Goal: Check status: Check status

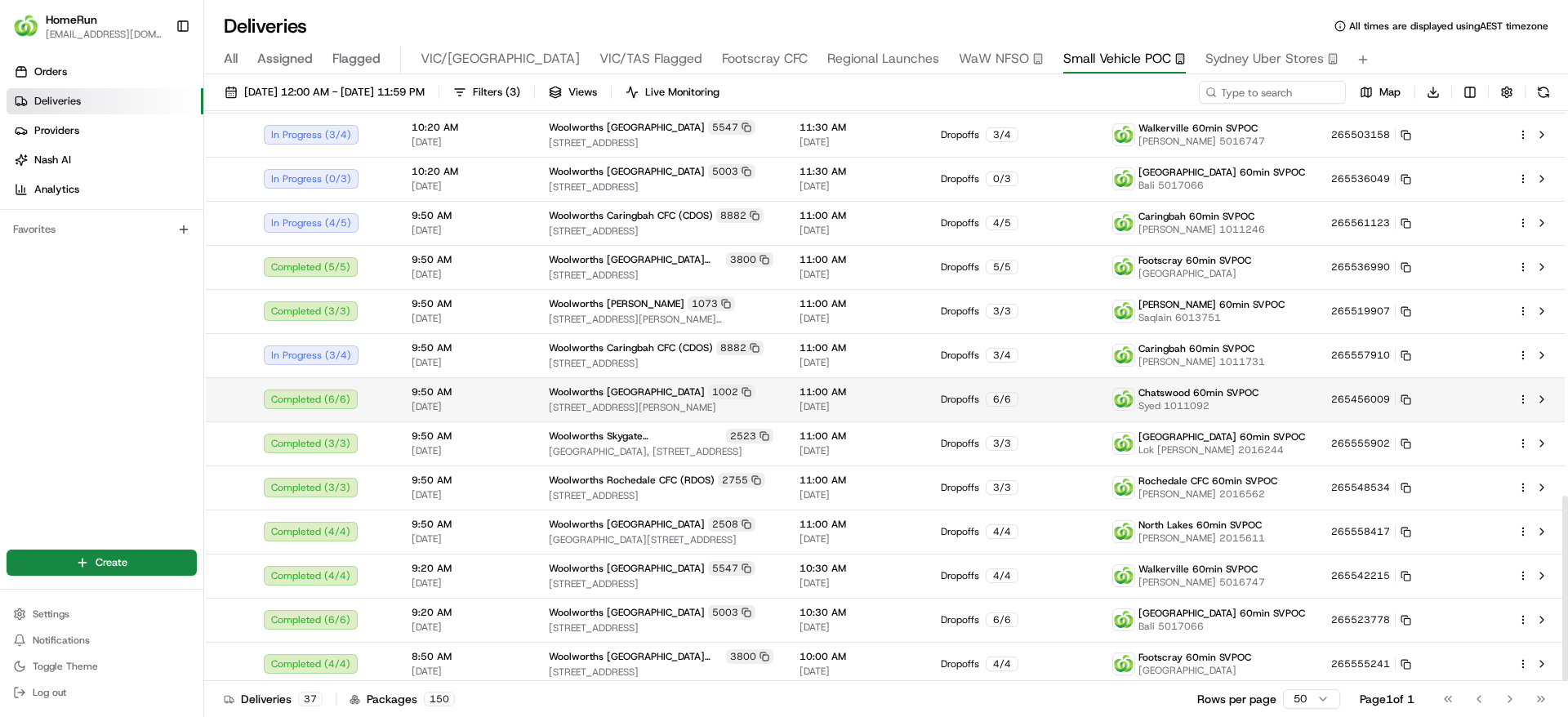
scroll to position [1182, 0]
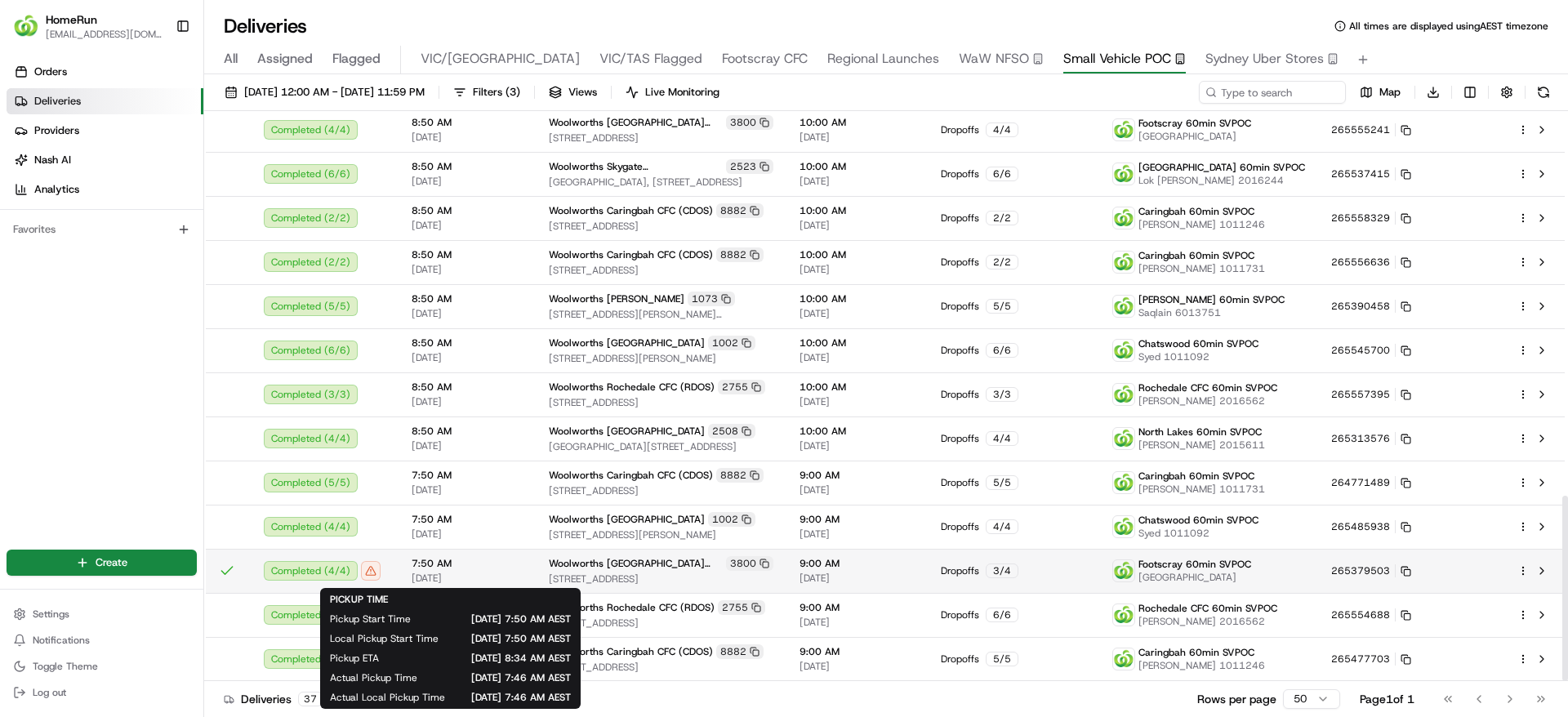
click at [428, 577] on span "[DATE]" at bounding box center [467, 578] width 111 height 13
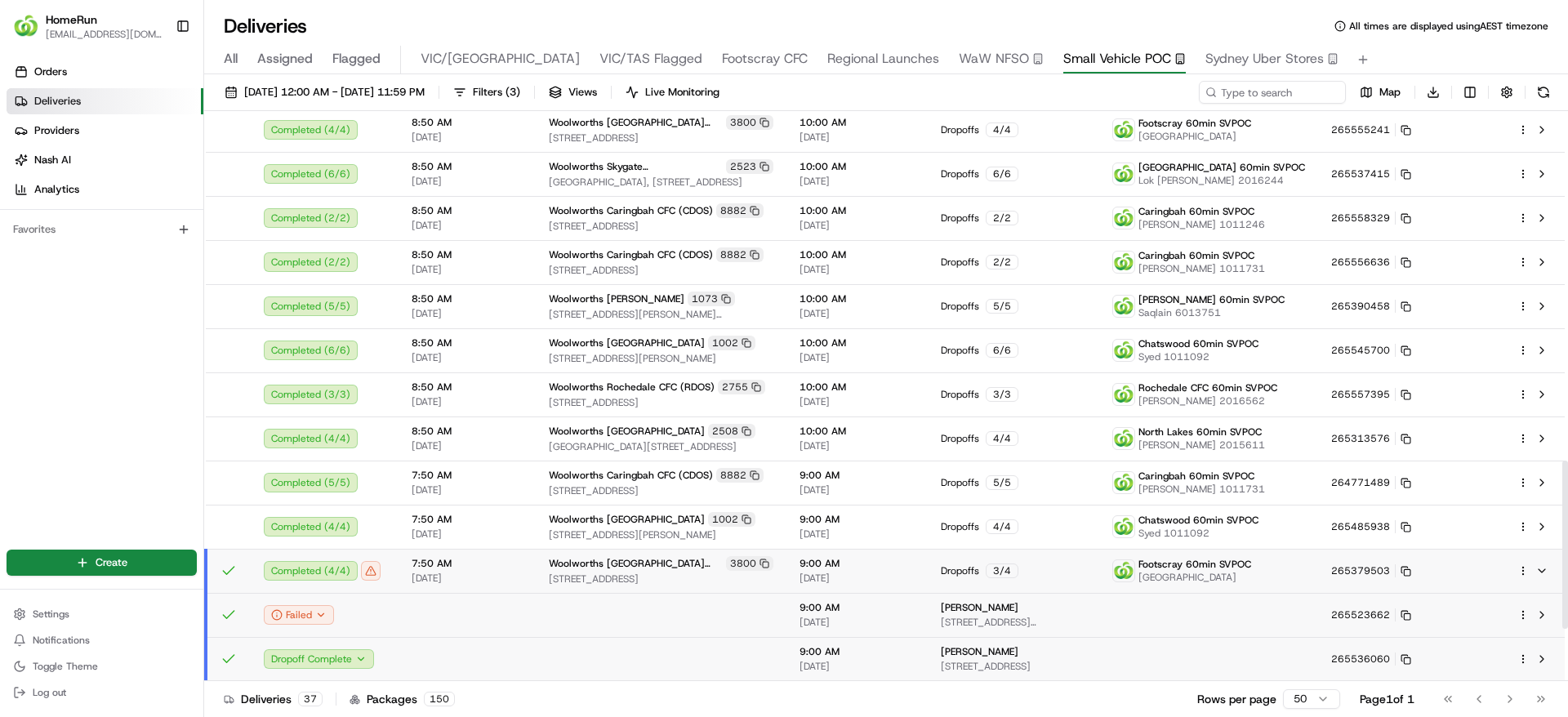
click at [95, 403] on div "Orders Deliveries Providers Nash AI Analytics Favorites" at bounding box center [101, 292] width 203 height 480
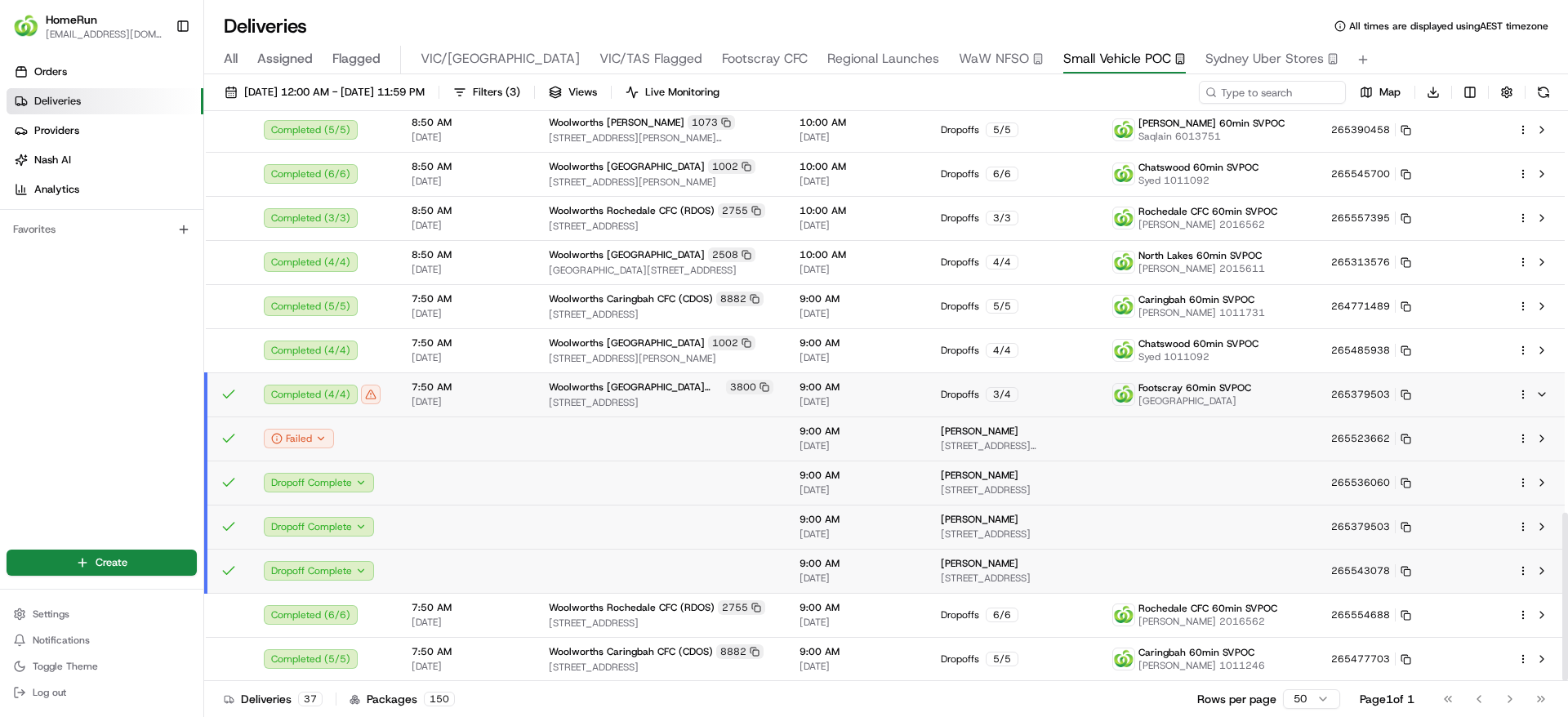
click at [463, 425] on td at bounding box center [467, 439] width 137 height 44
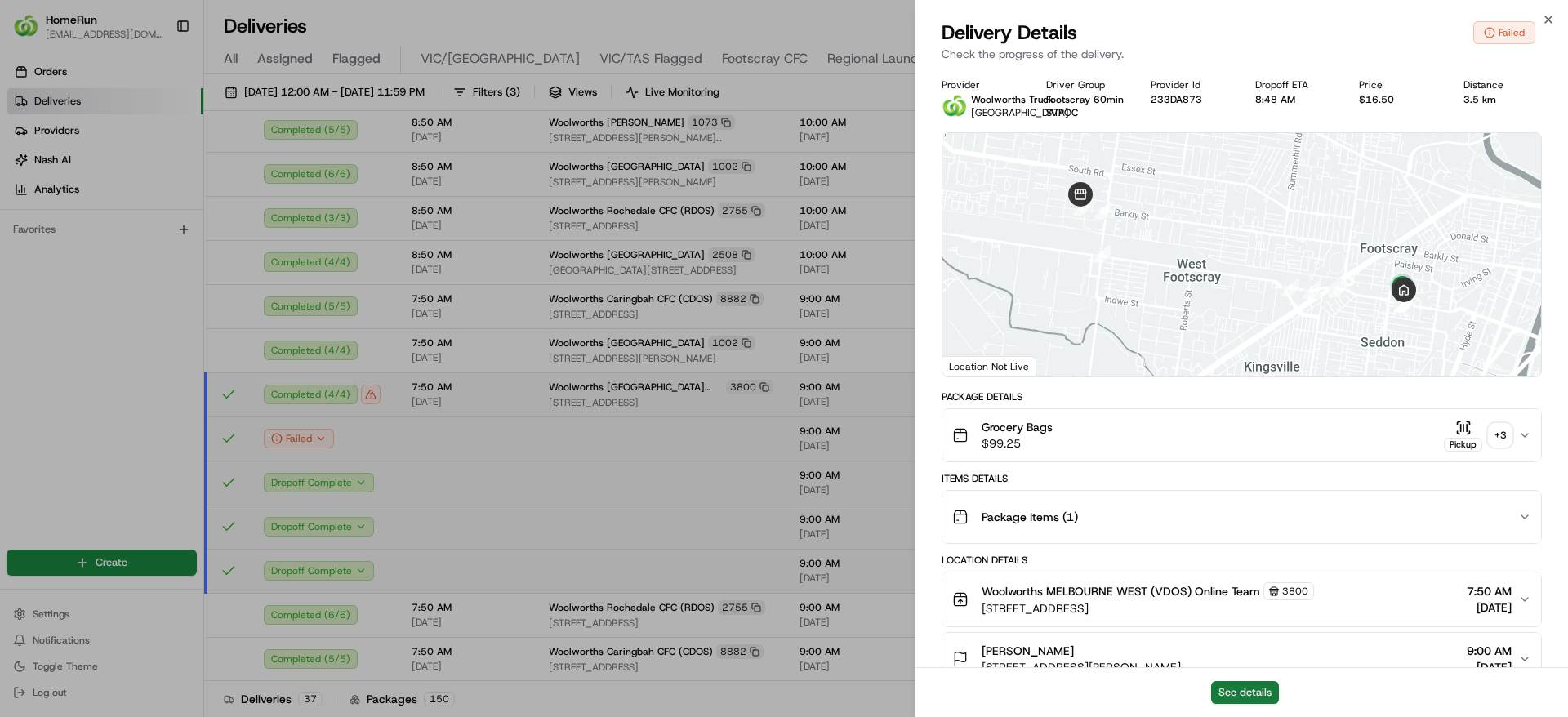
click at [1260, 695] on button "See details" at bounding box center [1245, 692] width 67 height 23
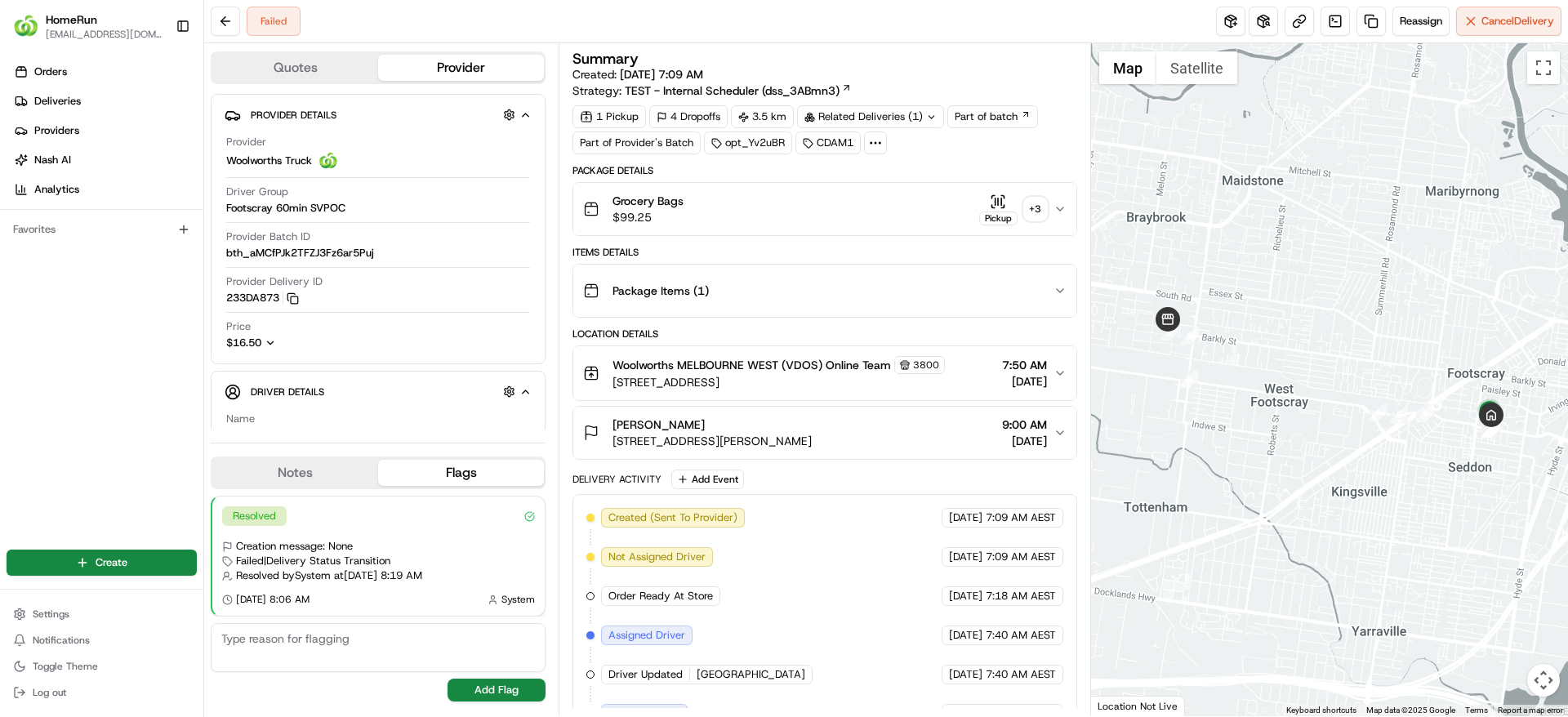
click at [935, 210] on div "Grocery Bags $99.25 Pickup + 3" at bounding box center [818, 209] width 469 height 33
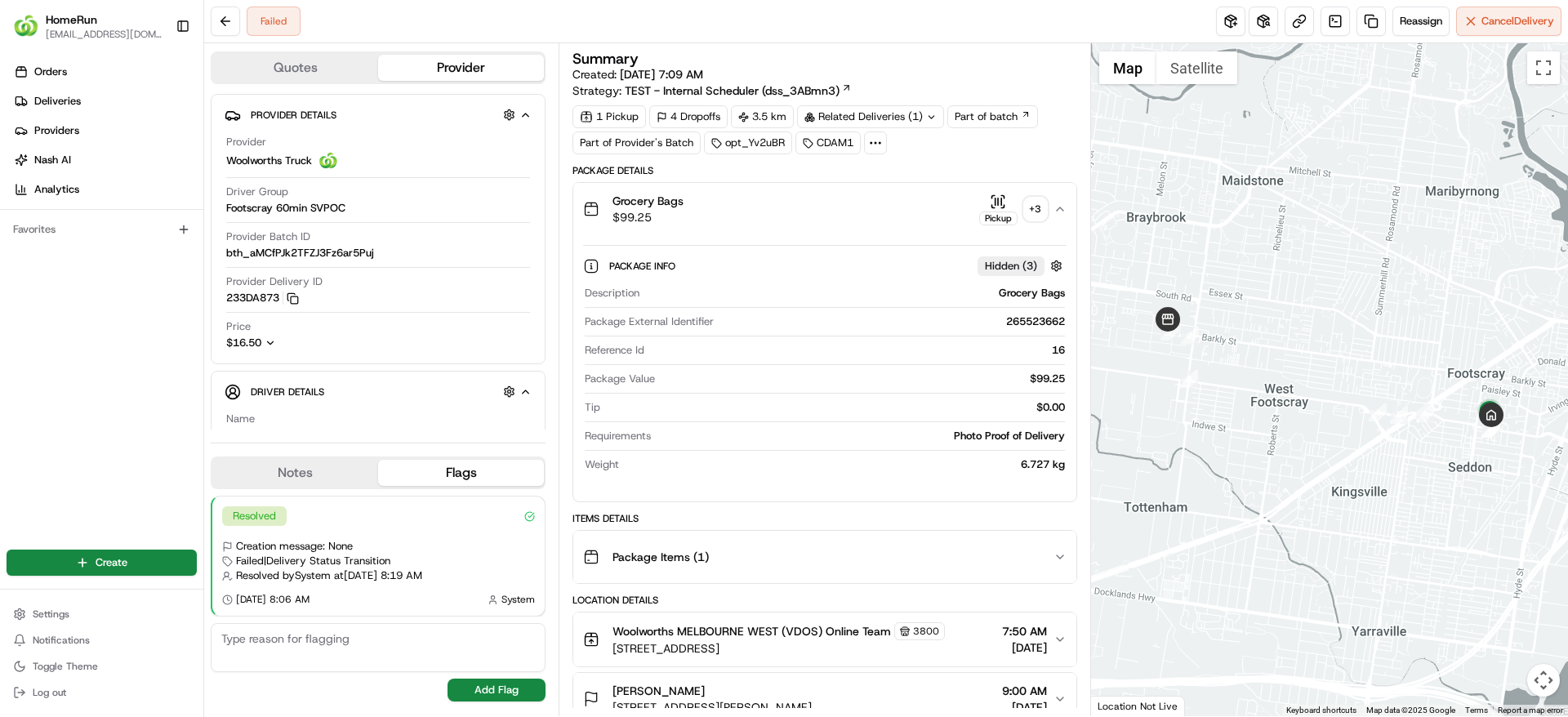
click at [1033, 209] on div "+ 3" at bounding box center [1035, 209] width 23 height 23
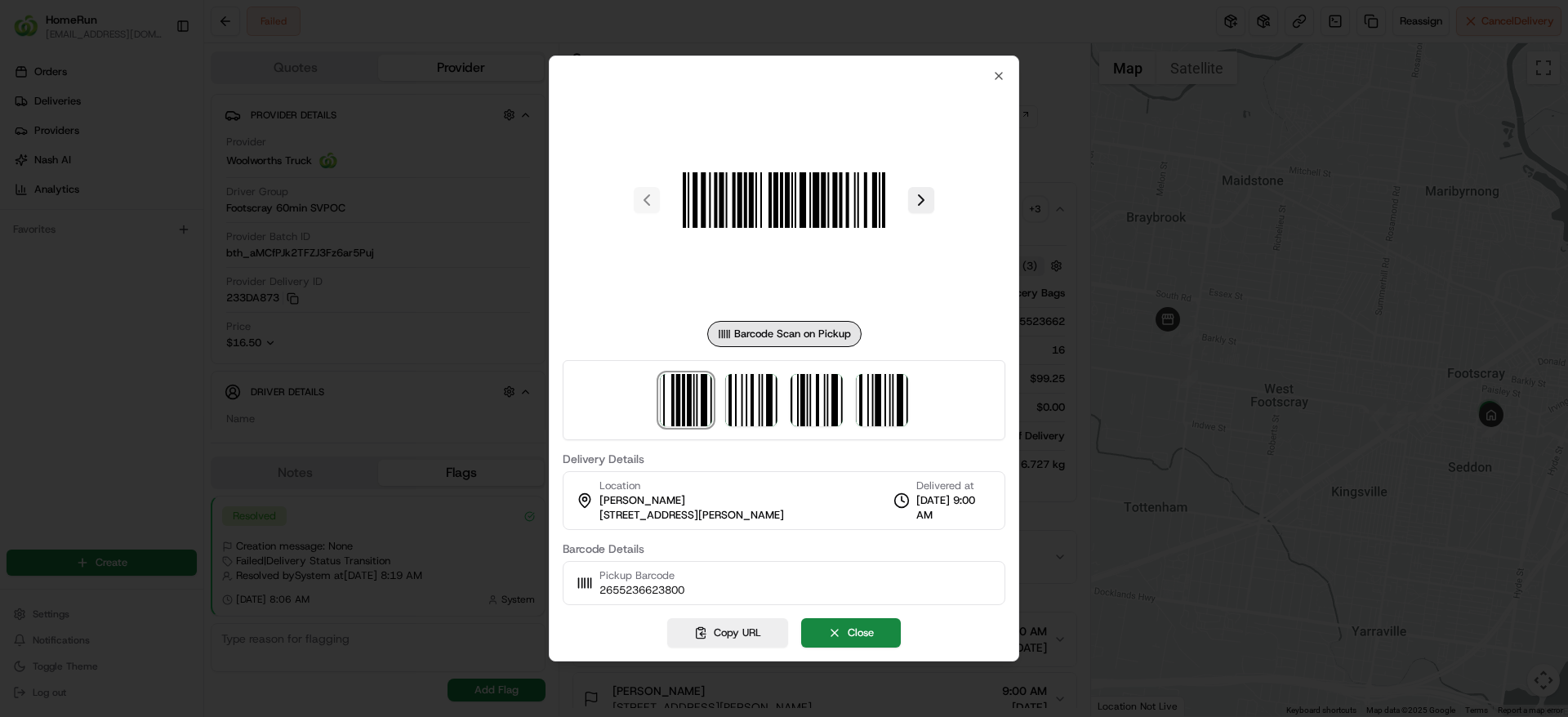
click at [1123, 318] on div at bounding box center [784, 358] width 1568 height 717
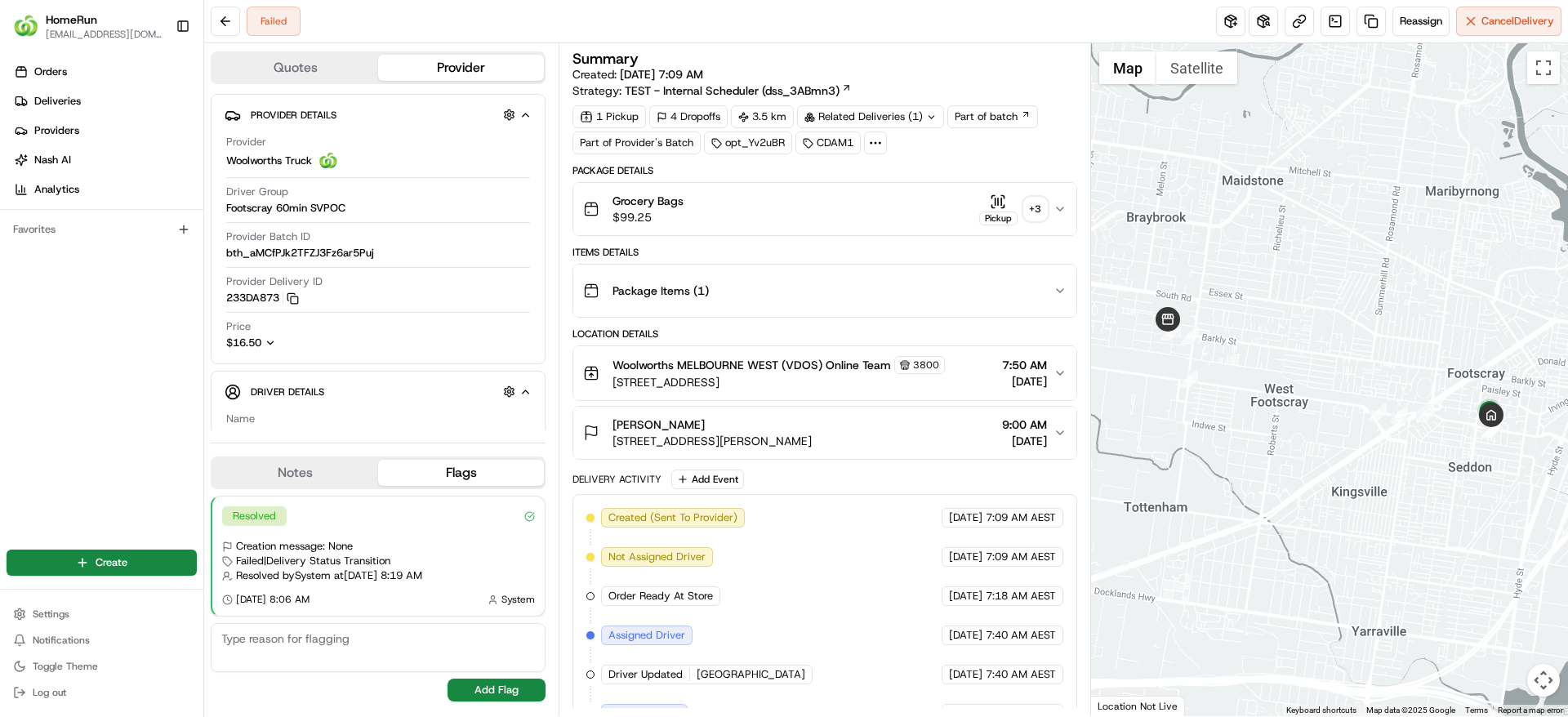
click at [932, 200] on div "Grocery Bags $99.25 Pickup + 3" at bounding box center [818, 209] width 469 height 33
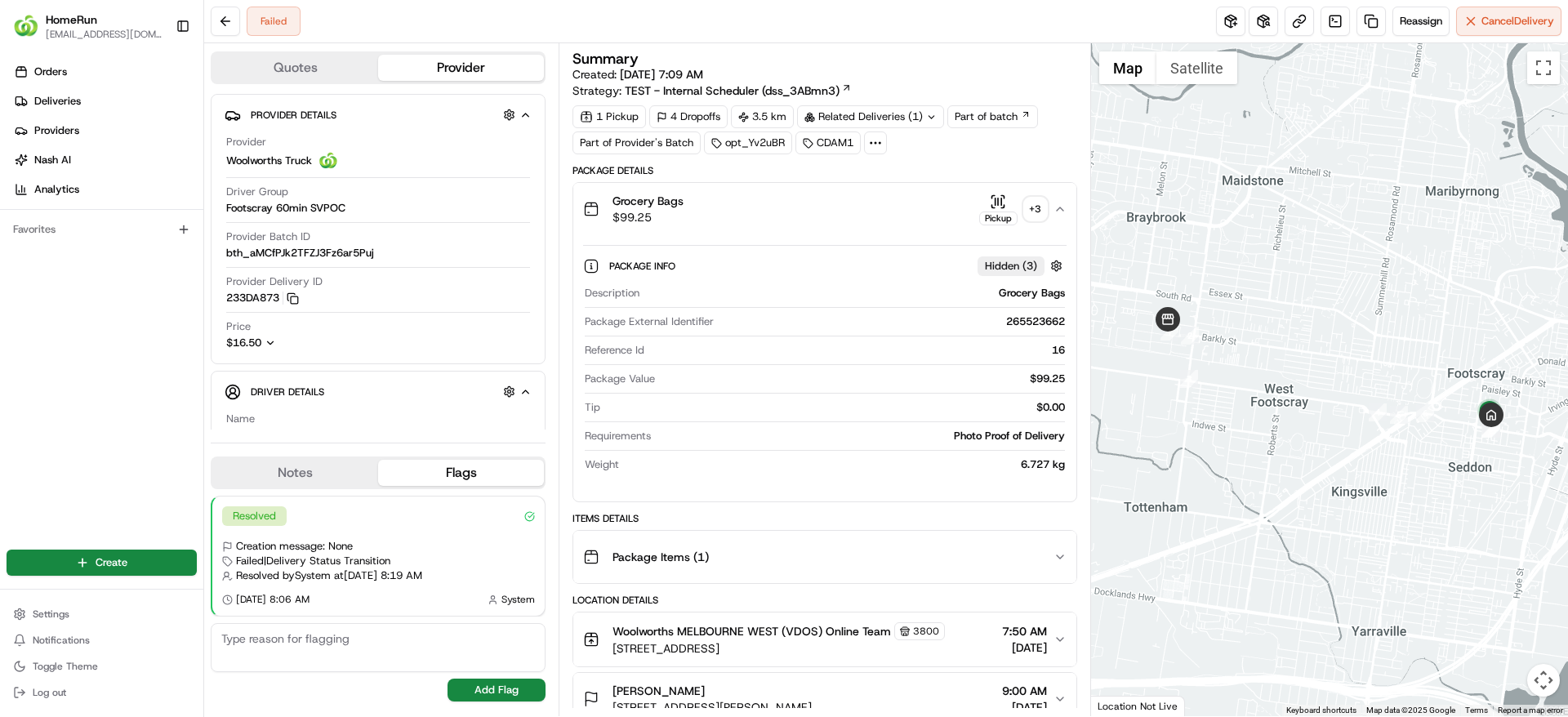
click at [1022, 333] on div "Package External Identifier 265523662" at bounding box center [824, 325] width 479 height 22
click at [1021, 321] on div "265523662" at bounding box center [892, 322] width 344 height 15
copy div "265523662"
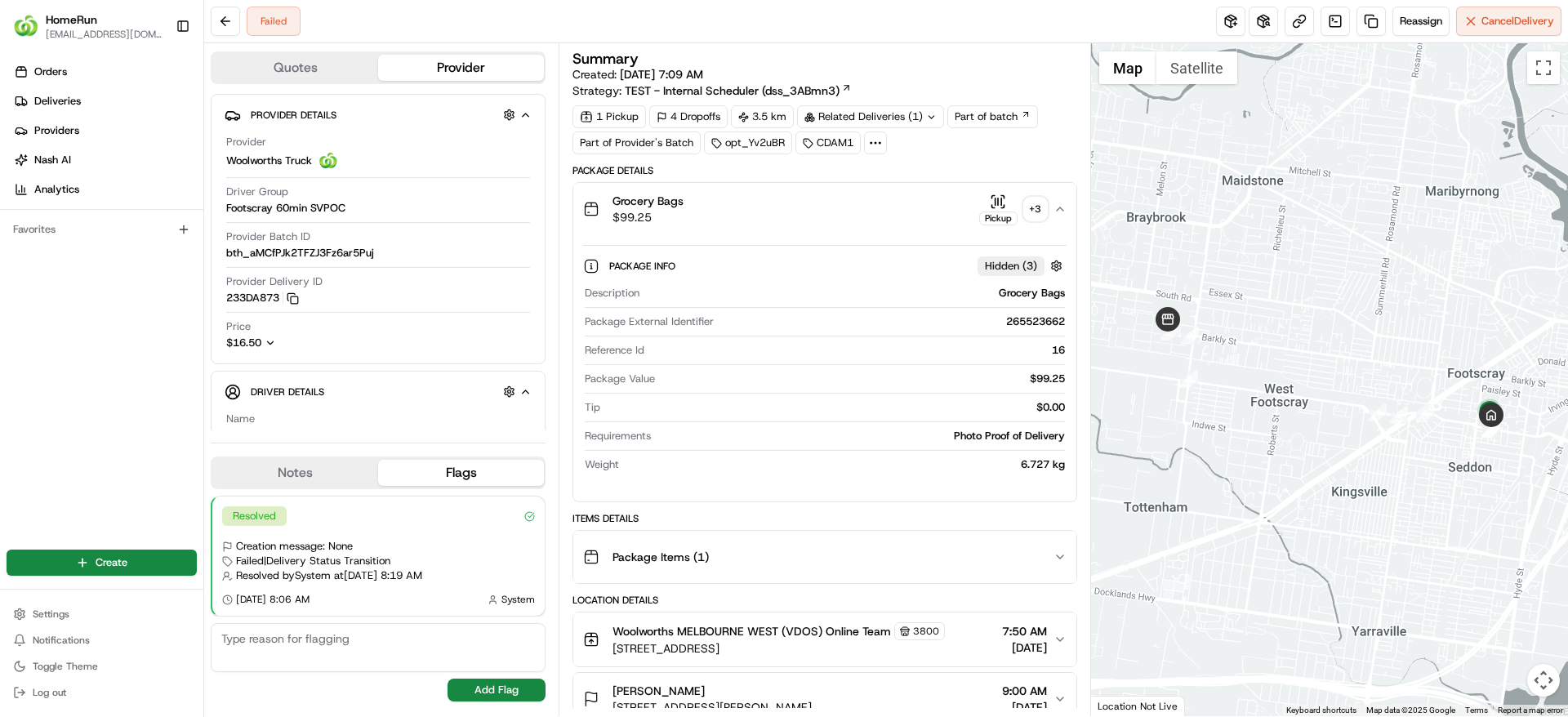
click at [765, 436] on div "Photo Proof of Delivery" at bounding box center [860, 436] width 407 height 15
click at [817, 222] on div "Grocery Bags $99.25 Pickup + 3" at bounding box center [818, 209] width 469 height 33
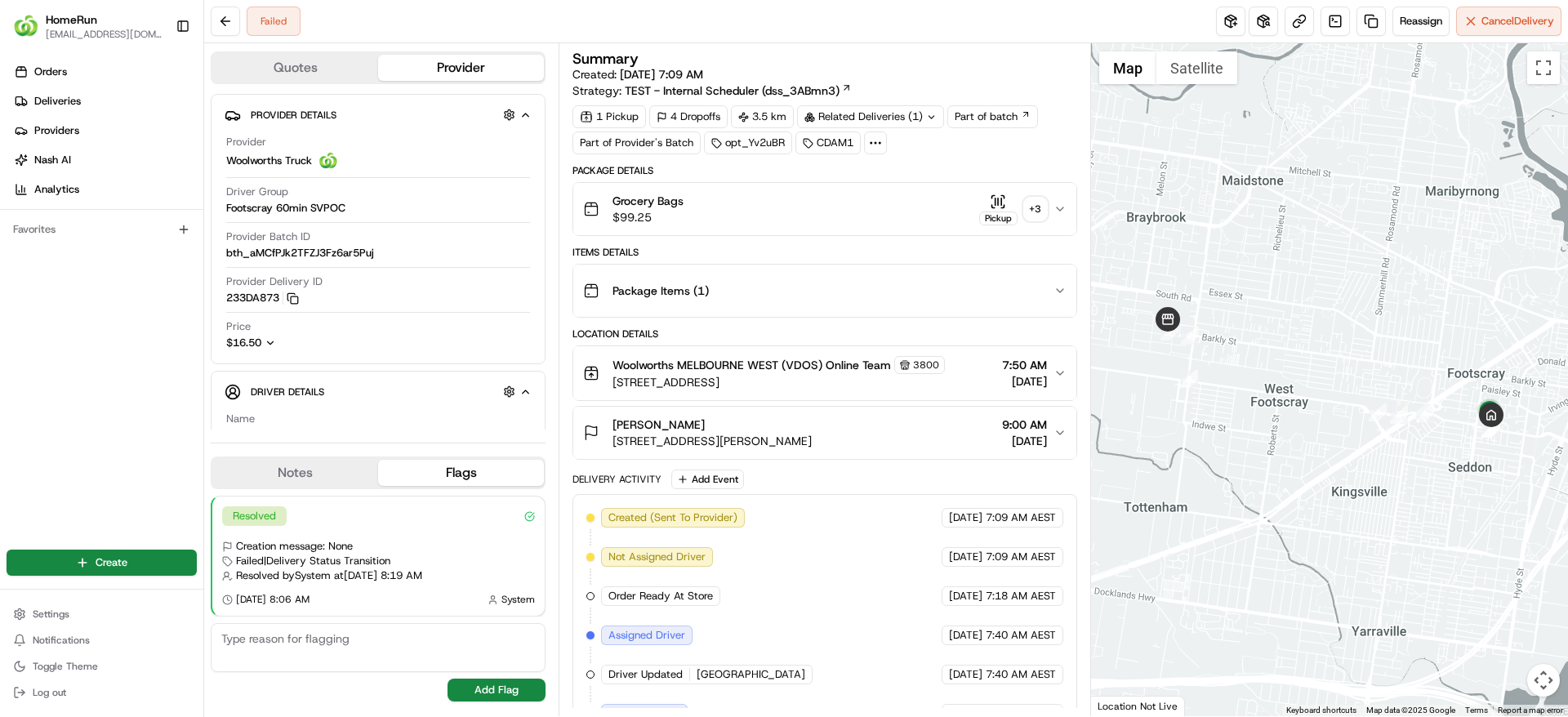
click at [817, 223] on div "Grocery Bags $99.25 Pickup + 3" at bounding box center [818, 209] width 469 height 33
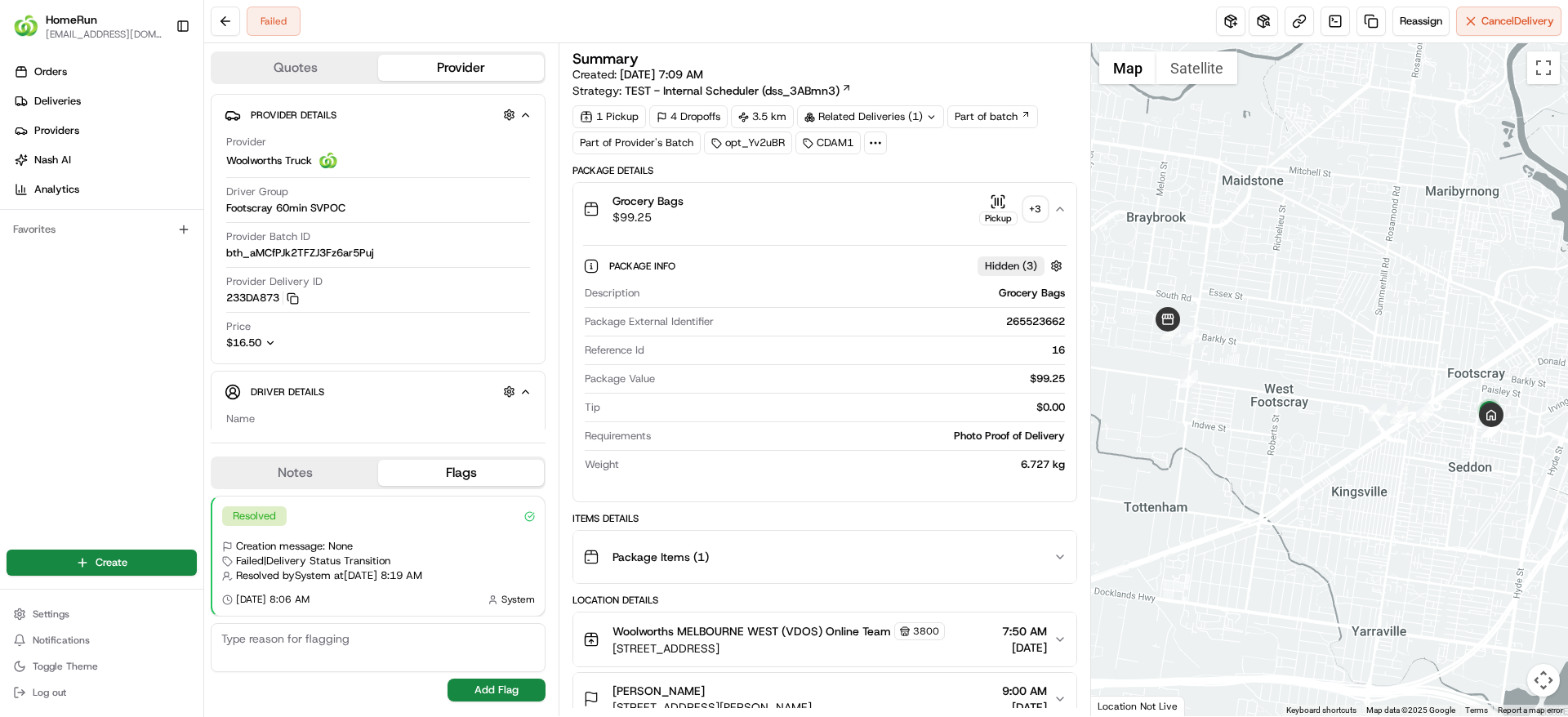
click at [1033, 316] on div "265523662" at bounding box center [892, 322] width 344 height 15
copy div "265523662"
click at [177, 108] on link "Deliveries" at bounding box center [105, 101] width 197 height 26
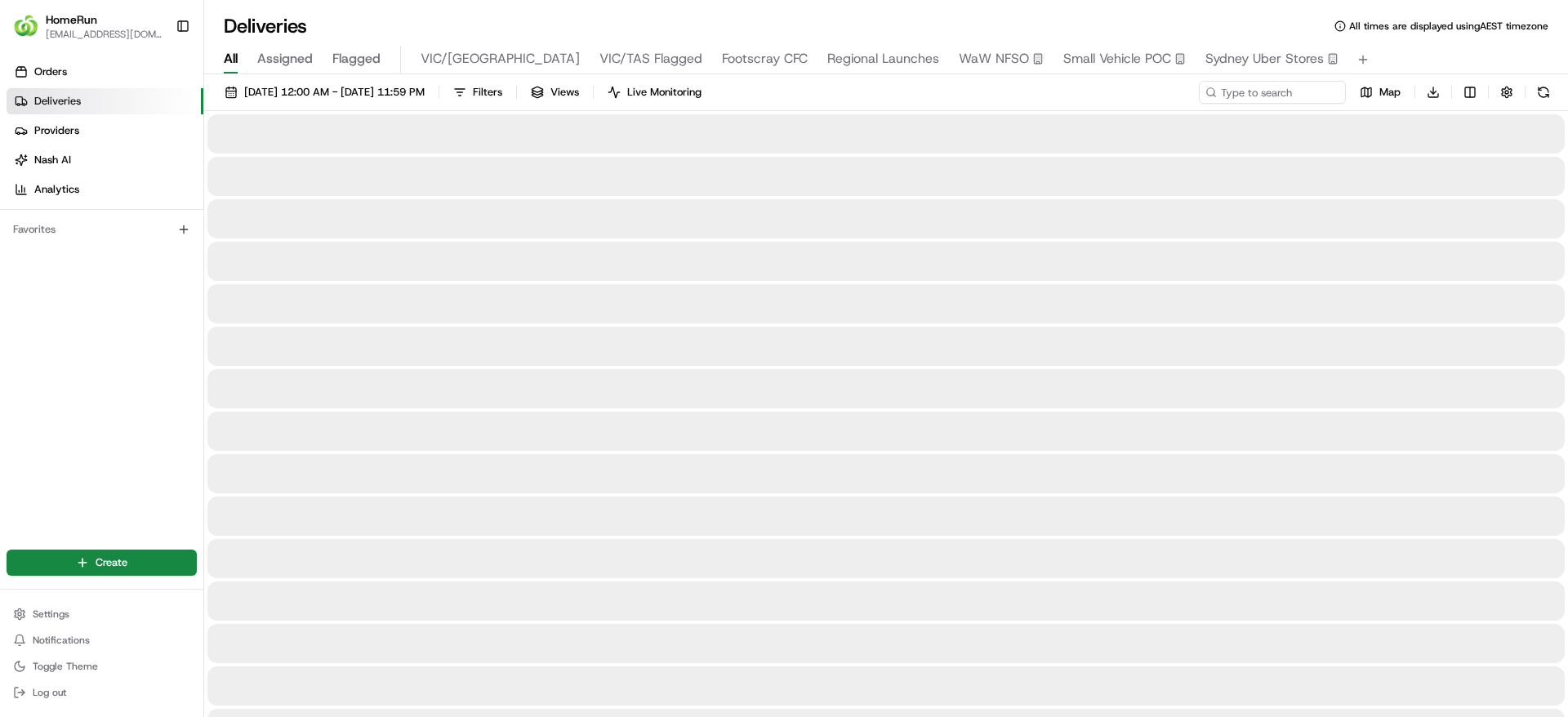
click at [1063, 53] on span "Small Vehicle POC" at bounding box center [1117, 59] width 108 height 20
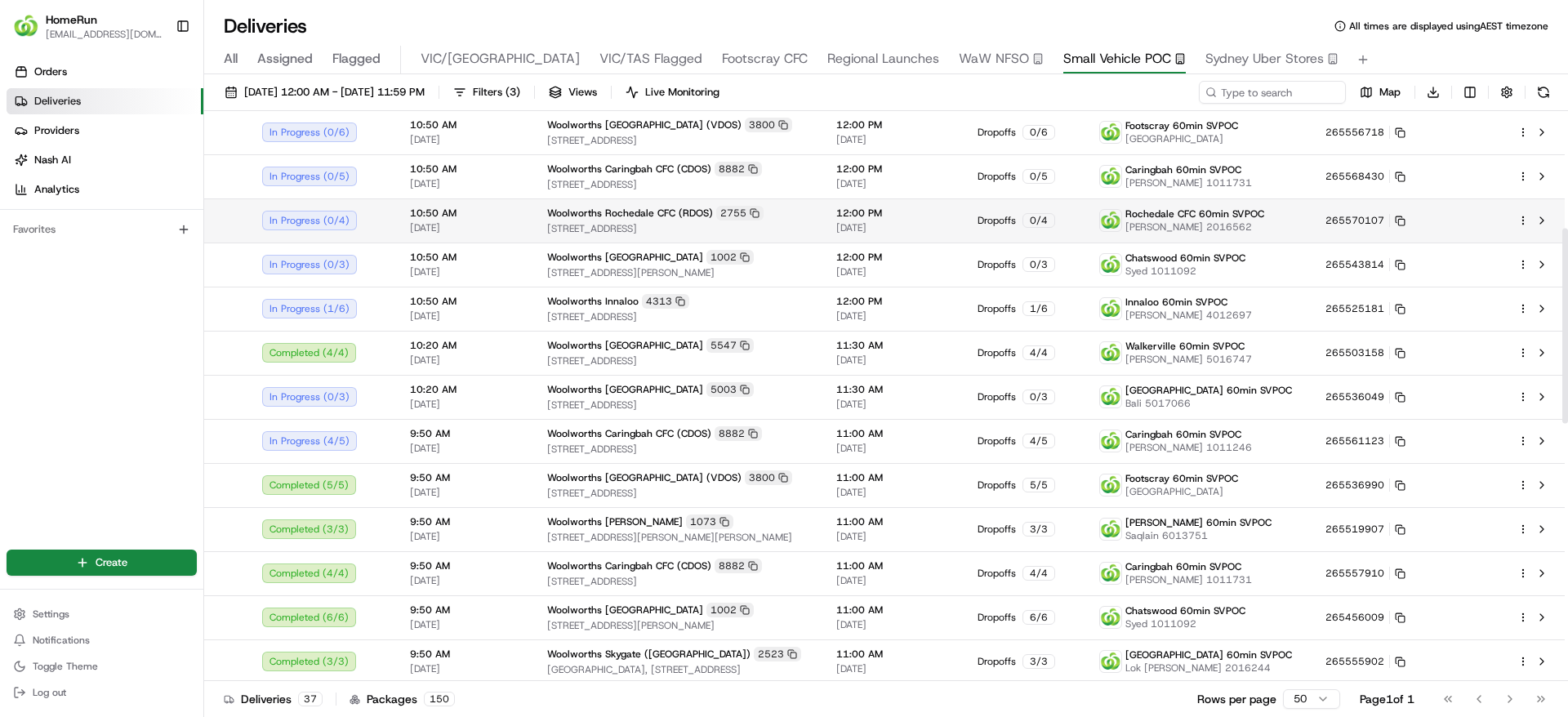
scroll to position [340, 0]
